Goal: Information Seeking & Learning: Check status

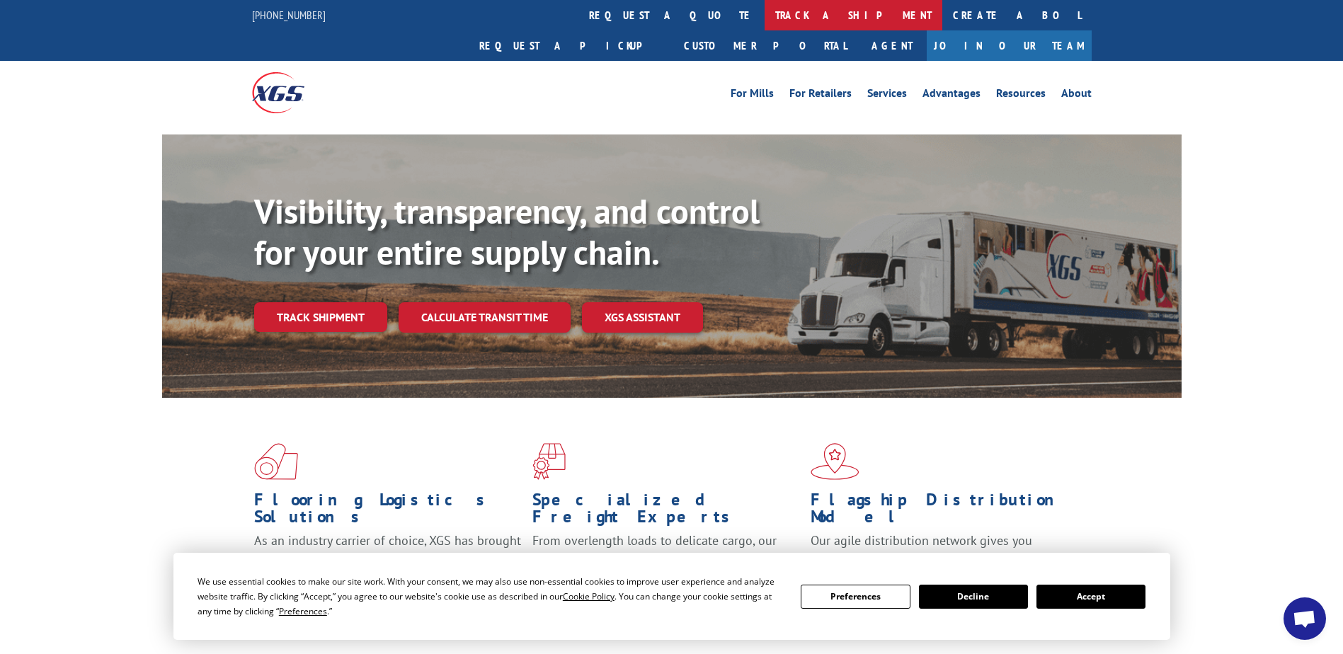
click at [765, 21] on link "track a shipment" at bounding box center [854, 15] width 178 height 30
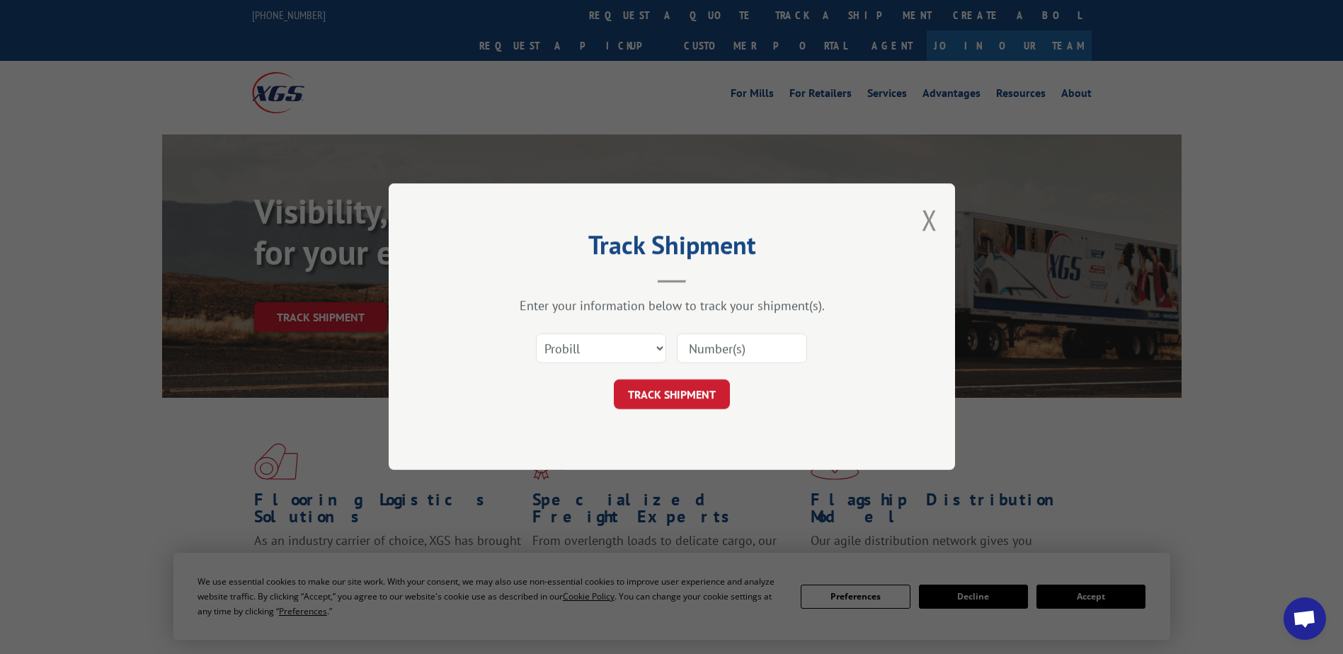
click at [700, 347] on input at bounding box center [742, 349] width 130 height 30
click at [662, 353] on select "Select category... Probill BOL PO" at bounding box center [601, 349] width 130 height 30
select select "bol"
click at [536, 334] on select "Select category... Probill BOL PO" at bounding box center [601, 349] width 130 height 30
click at [731, 349] on input at bounding box center [742, 349] width 130 height 30
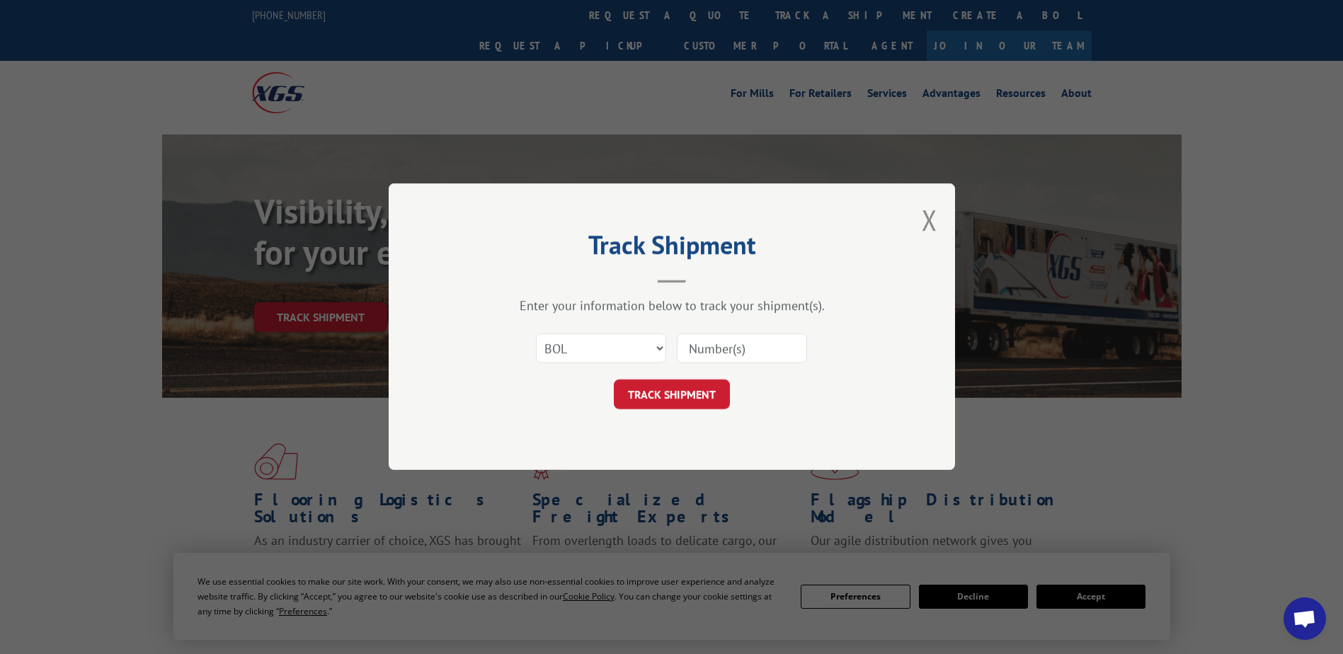
paste input "2881555"
type input "2881555"
click at [700, 408] on button "TRACK SHIPMENT" at bounding box center [672, 395] width 116 height 30
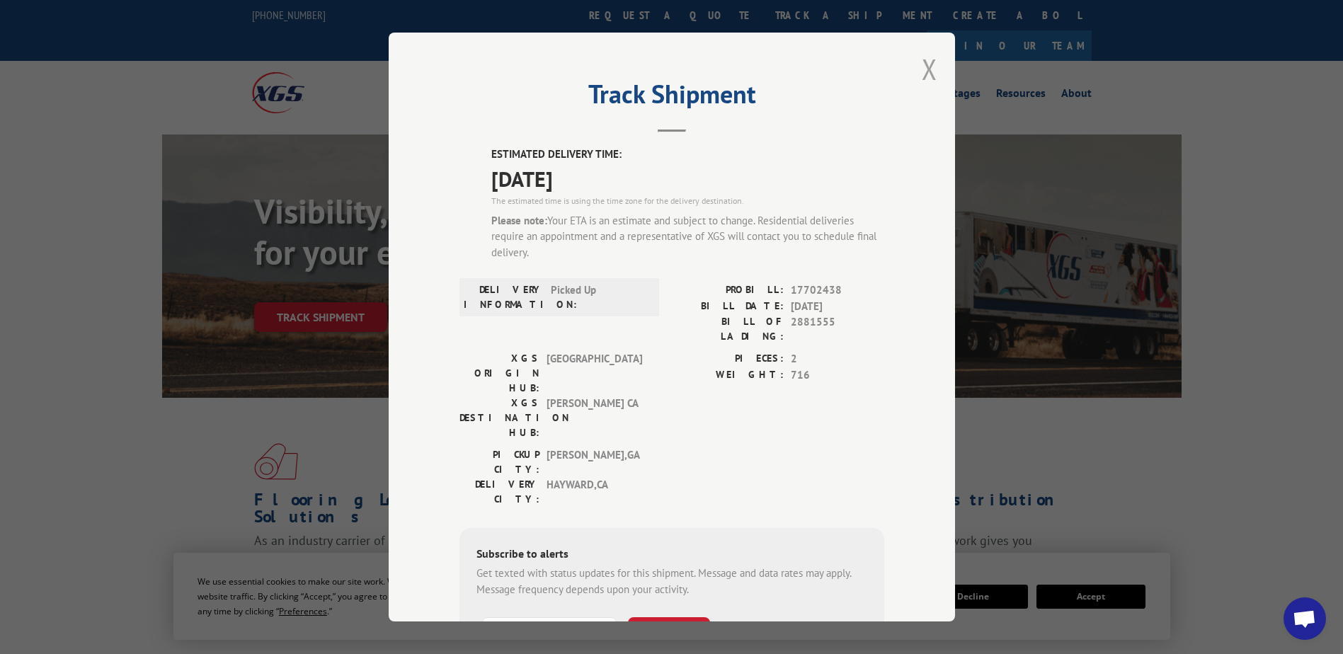
click at [922, 74] on button "Close modal" at bounding box center [930, 69] width 16 height 38
